Goal: Complete application form: Complete application form

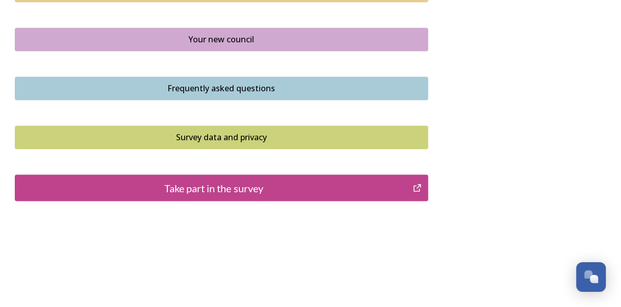
scroll to position [788, 0]
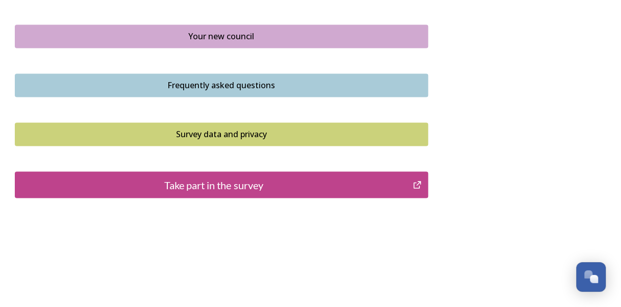
click at [246, 185] on div "Take part in the survey" at bounding box center [213, 184] width 387 height 15
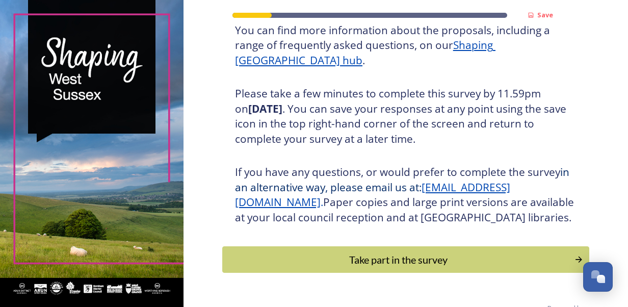
scroll to position [183, 0]
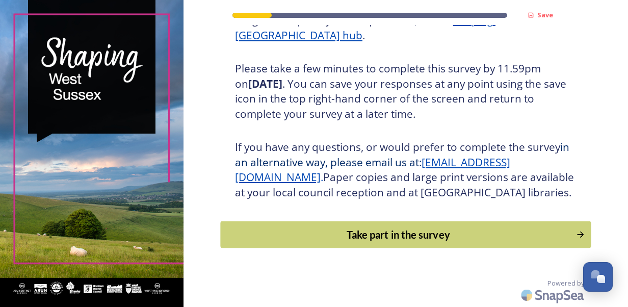
click at [374, 236] on div "Take part in the survey" at bounding box center [398, 234] width 345 height 15
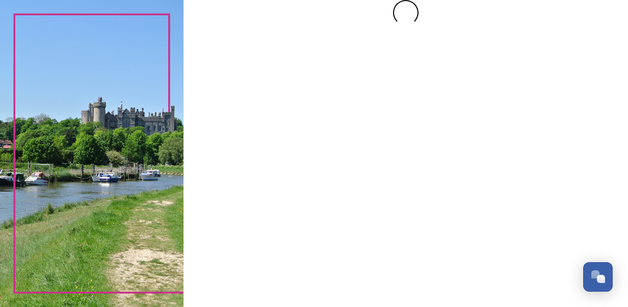
scroll to position [0, 0]
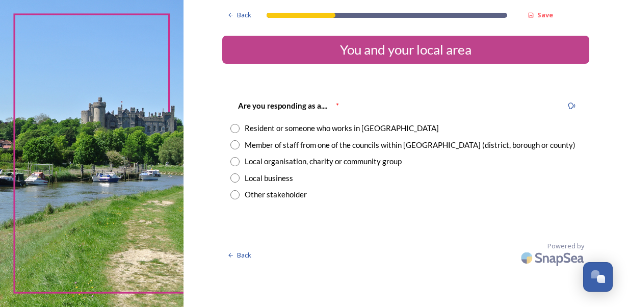
click at [268, 143] on div "Member of staff from one of the councils within [GEOGRAPHIC_DATA] (district, bo…" at bounding box center [410, 145] width 331 height 12
radio input "true"
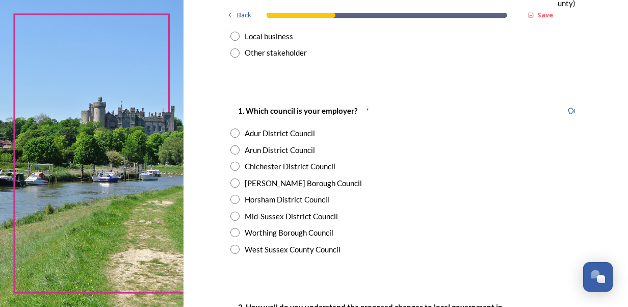
scroll to position [153, 0]
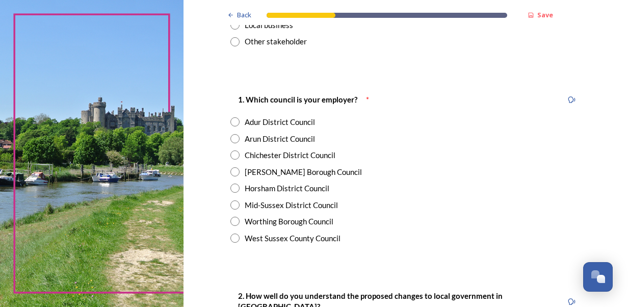
click at [264, 232] on div "1. Which council is your employer? * Adur District Council Arun District Counci…" at bounding box center [405, 168] width 367 height 171
click at [267, 235] on div "West Sussex County Council" at bounding box center [293, 239] width 96 height 12
radio input "true"
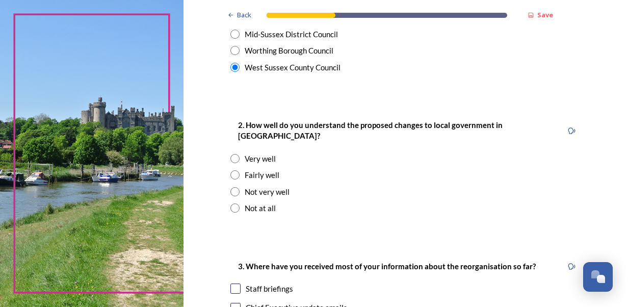
scroll to position [357, 0]
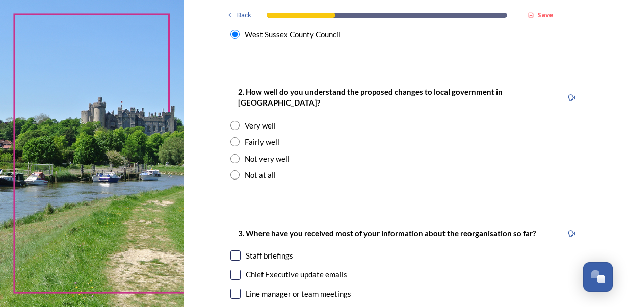
click at [245, 136] on div "Fairly well" at bounding box center [262, 142] width 35 height 12
radio input "true"
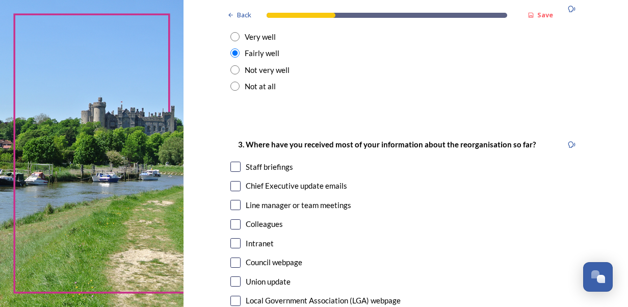
scroll to position [459, 0]
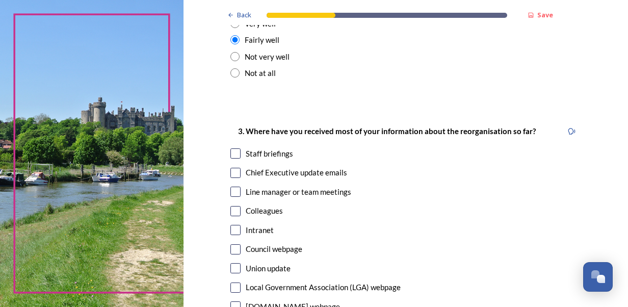
click at [280, 167] on div "Chief Executive update emails" at bounding box center [297, 173] width 102 height 12
checkbox input "true"
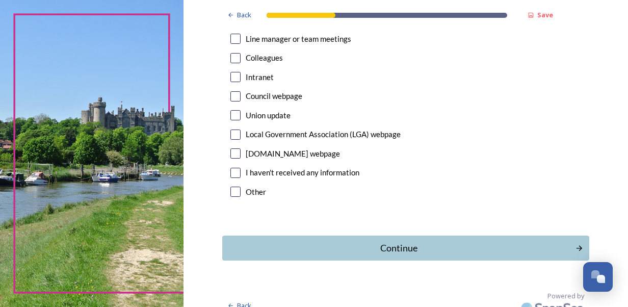
scroll to position [614, 0]
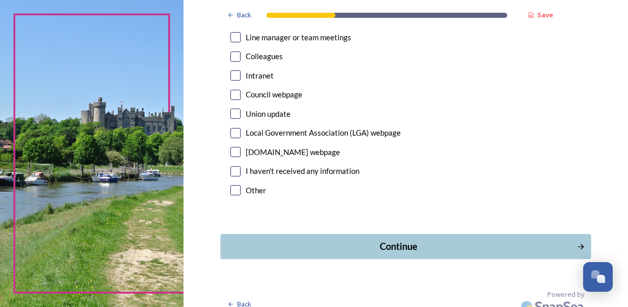
click at [392, 240] on div "Continue" at bounding box center [398, 247] width 345 height 14
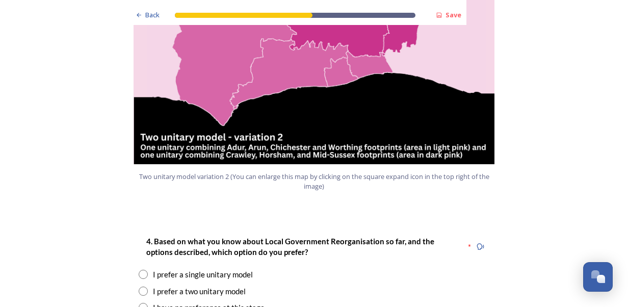
scroll to position [1224, 0]
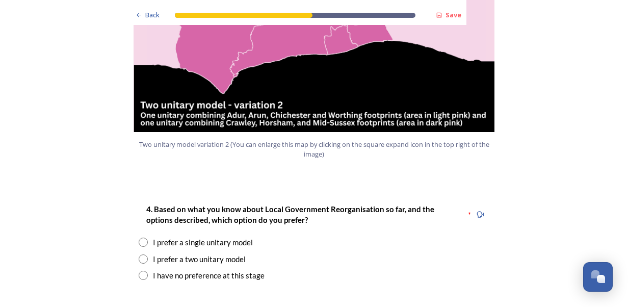
click at [184, 237] on div "I prefer a single unitary model" at bounding box center [203, 243] width 100 height 12
radio input "true"
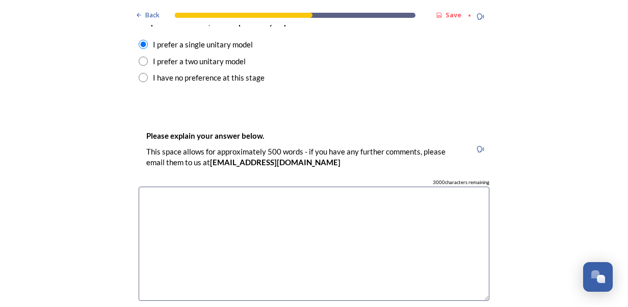
scroll to position [1428, 0]
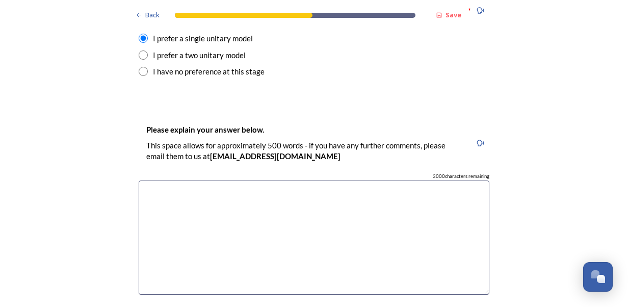
click at [277, 206] on textarea at bounding box center [314, 238] width 351 height 115
type textarea "M"
click at [208, 181] on textarea "Reduces the need fo separation of" at bounding box center [314, 238] width 351 height 115
click at [269, 181] on textarea "Reduces the need for separation of" at bounding box center [314, 238] width 351 height 115
click at [421, 181] on textarea "Reduces the need for separation of services. In the area i work in, separating …" at bounding box center [314, 238] width 351 height 115
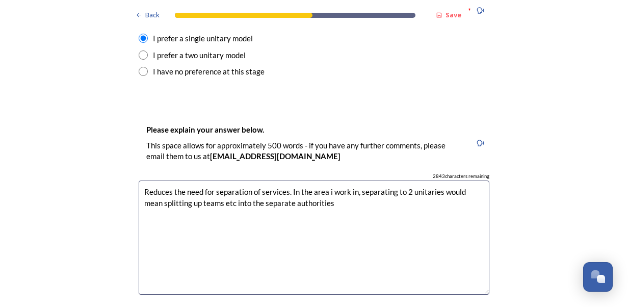
drag, startPoint x: 415, startPoint y: 162, endPoint x: 422, endPoint y: 185, distance: 24.0
click at [423, 185] on textarea "Reduces the need for separation of services. In the area i work in, separating …" at bounding box center [314, 238] width 351 height 115
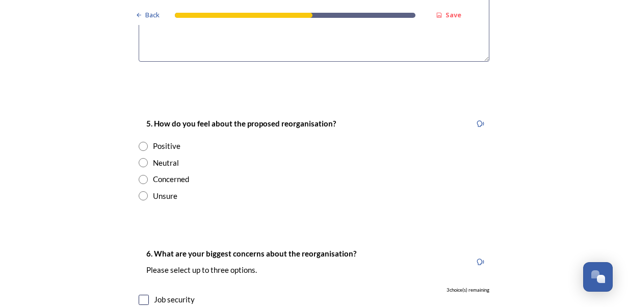
scroll to position [1683, 0]
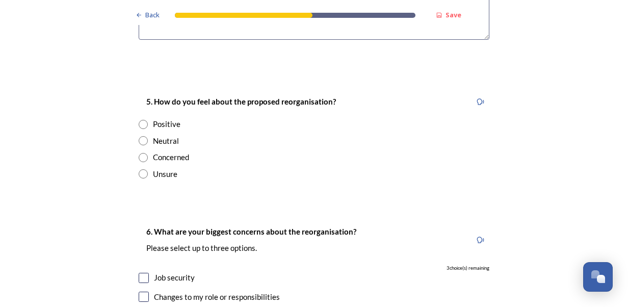
type textarea "Reduces the need for separation of services. In the area i work in, separating …"
click at [139, 120] on input "radio" at bounding box center [143, 124] width 9 height 9
radio input "true"
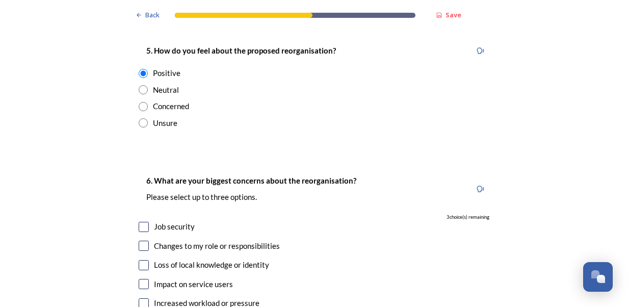
scroll to position [1785, 0]
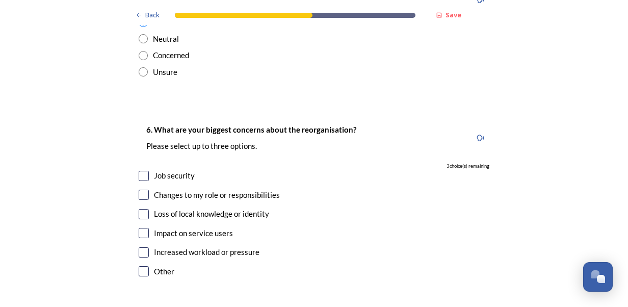
click at [141, 171] on input "checkbox" at bounding box center [144, 176] width 10 height 10
checkbox input "false"
click at [140, 190] on input "checkbox" at bounding box center [144, 195] width 10 height 10
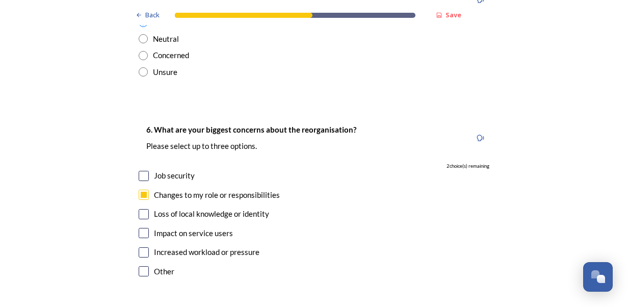
checkbox input "false"
click at [140, 228] on input "checkbox" at bounding box center [144, 233] width 10 height 10
checkbox input "true"
drag, startPoint x: 136, startPoint y: 220, endPoint x: 124, endPoint y: 224, distance: 11.9
click at [139, 247] on input "checkbox" at bounding box center [144, 252] width 10 height 10
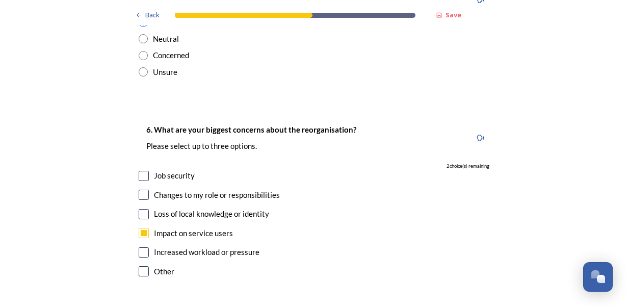
checkbox input "true"
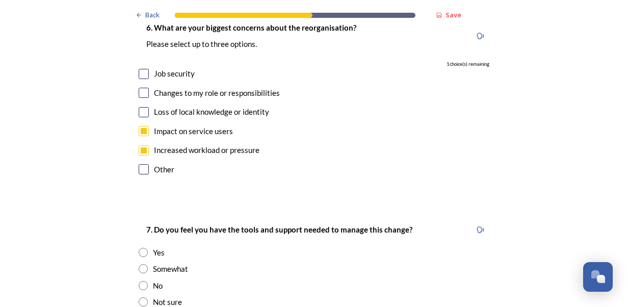
scroll to position [1938, 0]
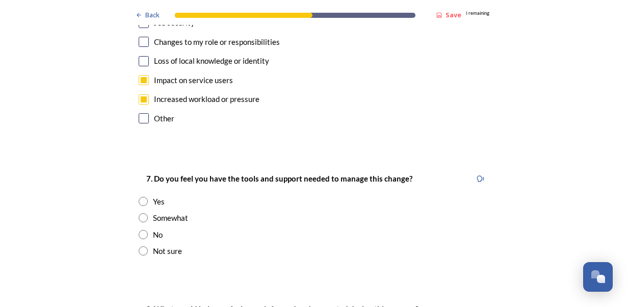
click at [139, 197] on input "radio" at bounding box center [143, 201] width 9 height 9
radio input "true"
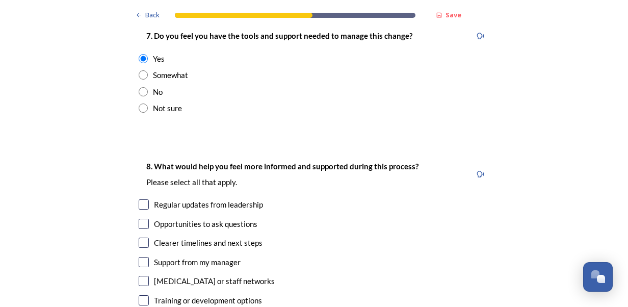
scroll to position [2091, 0]
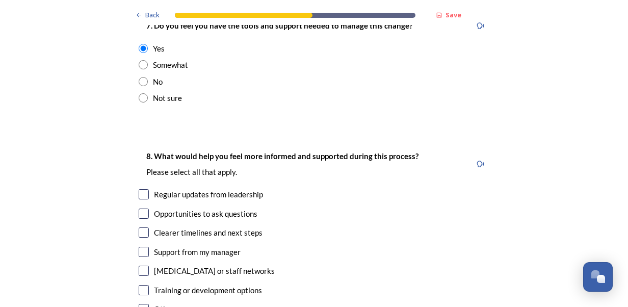
click at [213, 189] on div "Regular updates from leadership" at bounding box center [208, 195] width 109 height 12
checkbox input "true"
click at [144, 209] on input "checkbox" at bounding box center [144, 214] width 10 height 10
checkbox input "true"
click at [142, 228] on input "checkbox" at bounding box center [144, 233] width 10 height 10
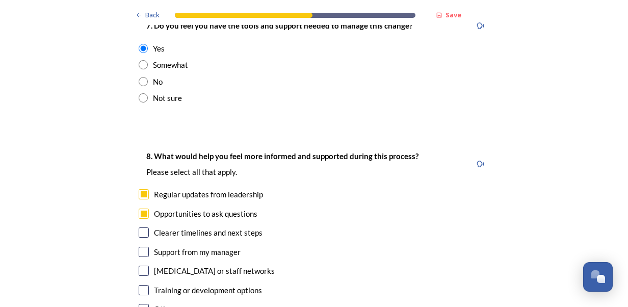
checkbox input "true"
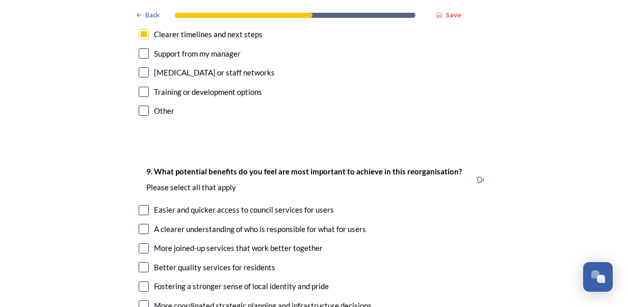
scroll to position [2296, 0]
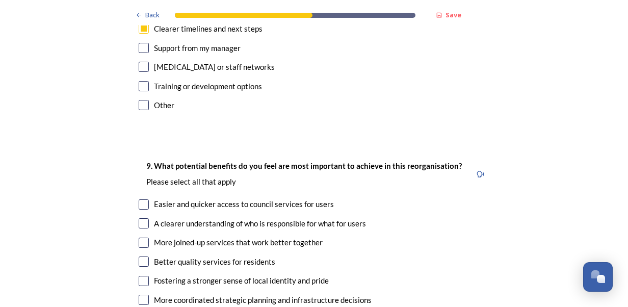
click at [139, 199] on input "checkbox" at bounding box center [144, 204] width 10 height 10
checkbox input "true"
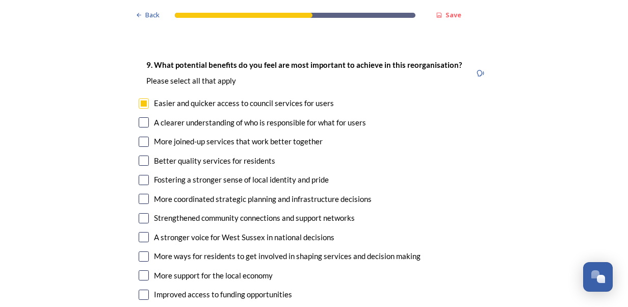
scroll to position [2398, 0]
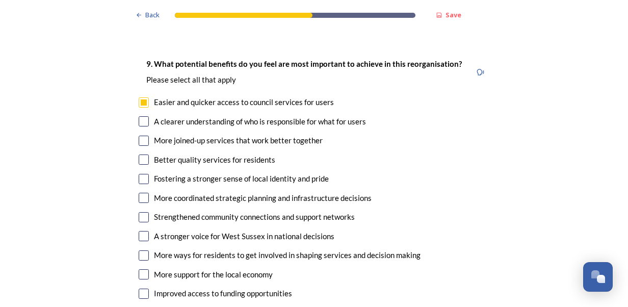
click at [139, 116] on input "checkbox" at bounding box center [144, 121] width 10 height 10
checkbox input "true"
click at [140, 269] on input "checkbox" at bounding box center [144, 274] width 10 height 10
checkbox input "true"
click at [145, 231] on input "checkbox" at bounding box center [144, 236] width 10 height 10
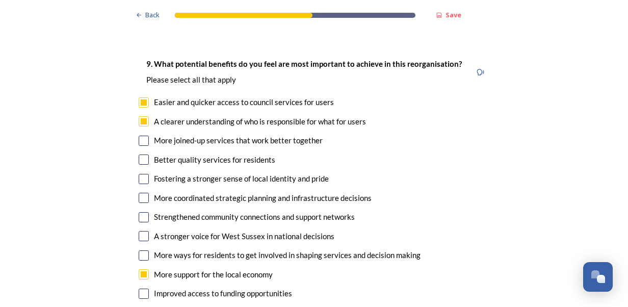
checkbox input "true"
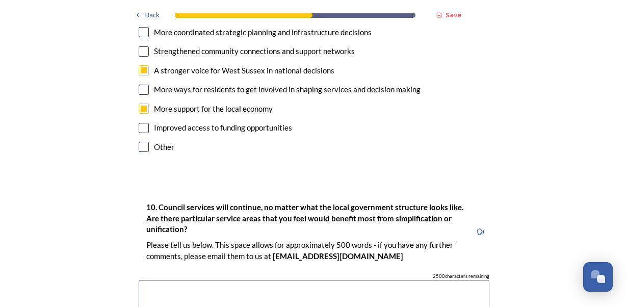
scroll to position [2602, 0]
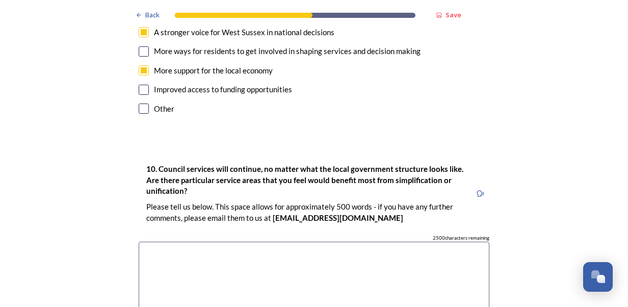
click at [177, 242] on textarea at bounding box center [314, 299] width 351 height 115
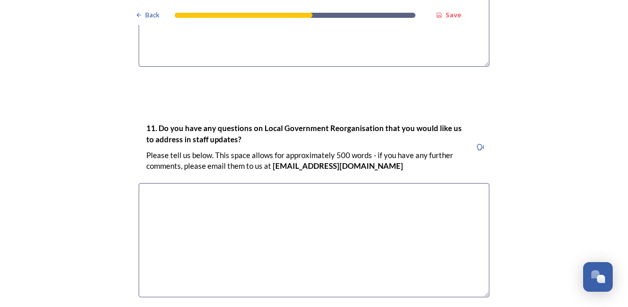
scroll to position [2908, 0]
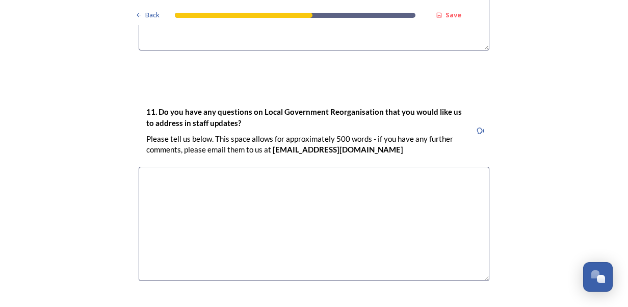
type textarea "planning. having a broader view on planning across Sussex has to be better than…"
click at [220, 168] on textarea at bounding box center [314, 224] width 351 height 115
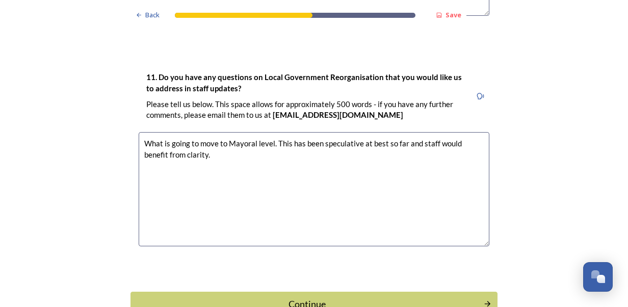
scroll to position [2980, 0]
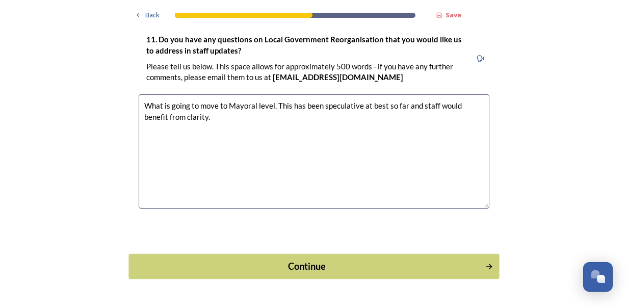
type textarea "What is going to move to Mayoral level. This has been speculative at best so fa…"
click at [312, 260] on div "Continue" at bounding box center [307, 267] width 345 height 14
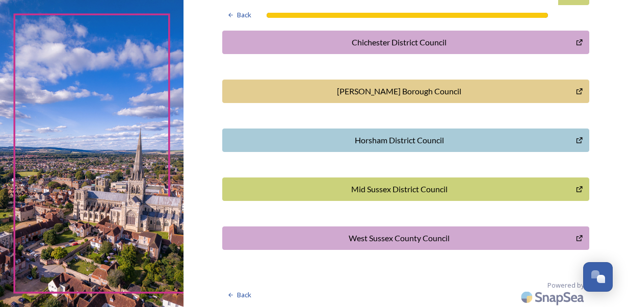
scroll to position [42, 0]
